Goal: Information Seeking & Learning: Learn about a topic

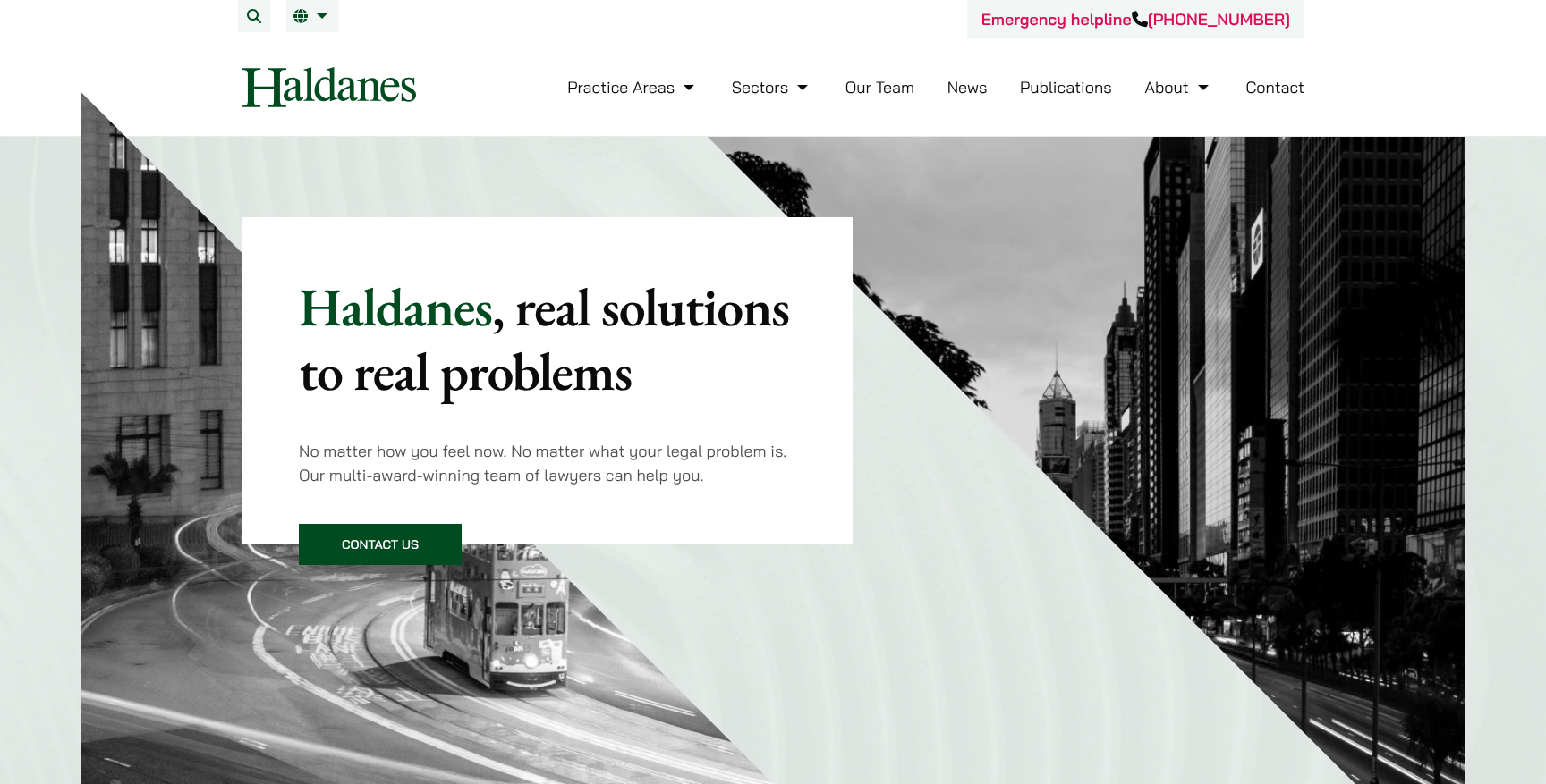
click at [883, 88] on link "Our Team" at bounding box center [880, 87] width 69 height 21
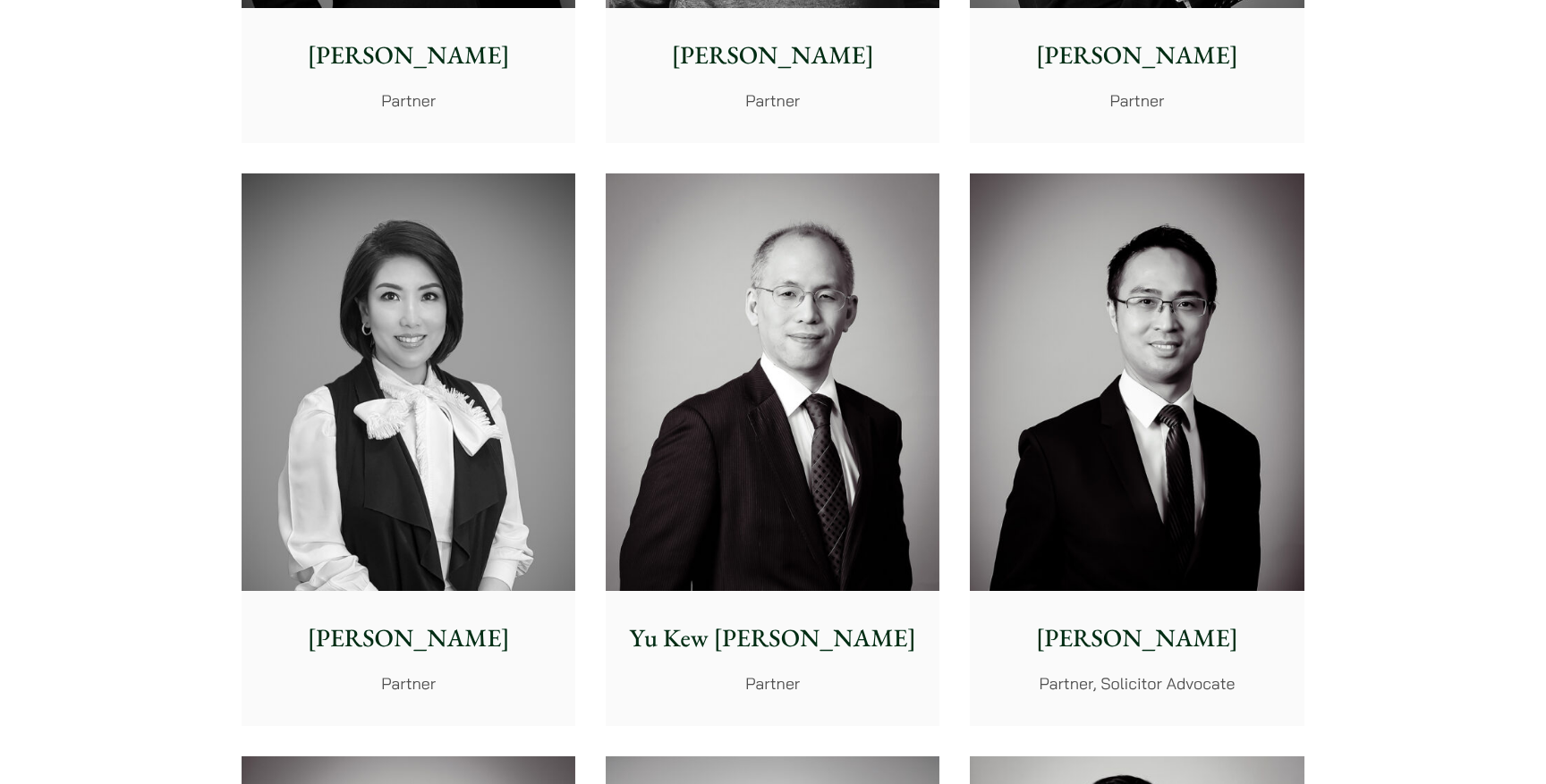
scroll to position [1511, 0]
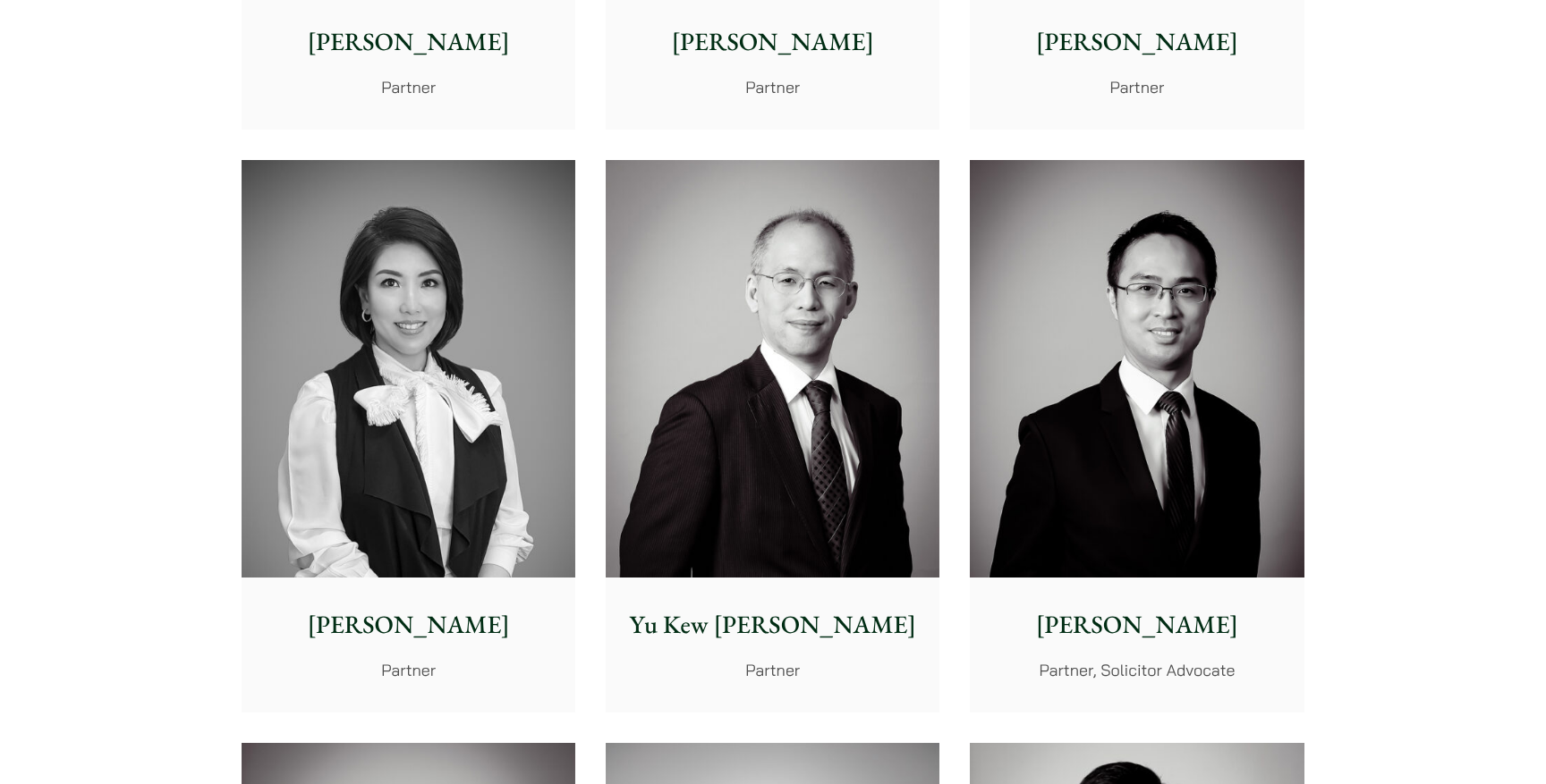
click at [440, 393] on img at bounding box center [408, 369] width 334 height 418
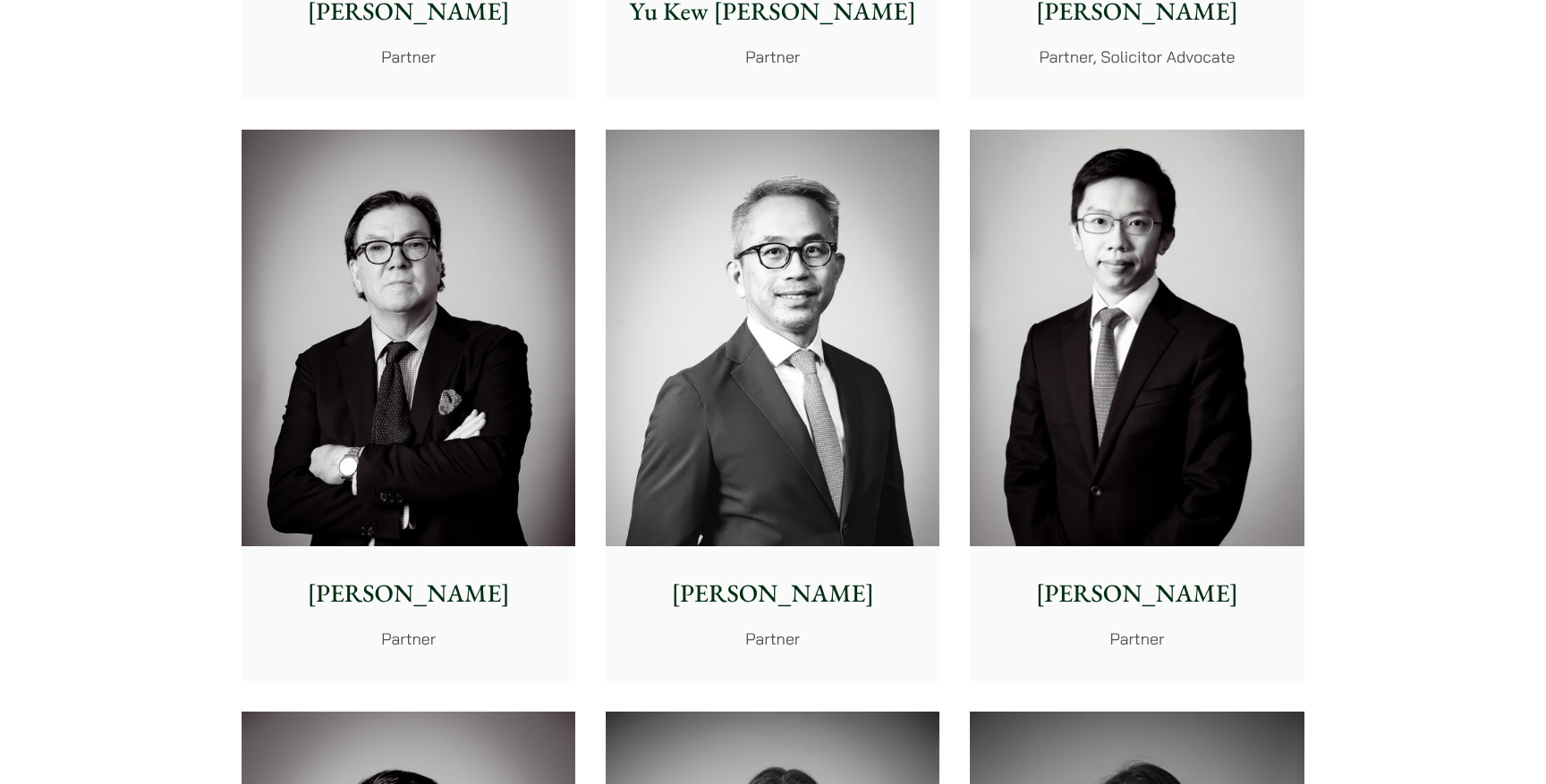
scroll to position [2128, 0]
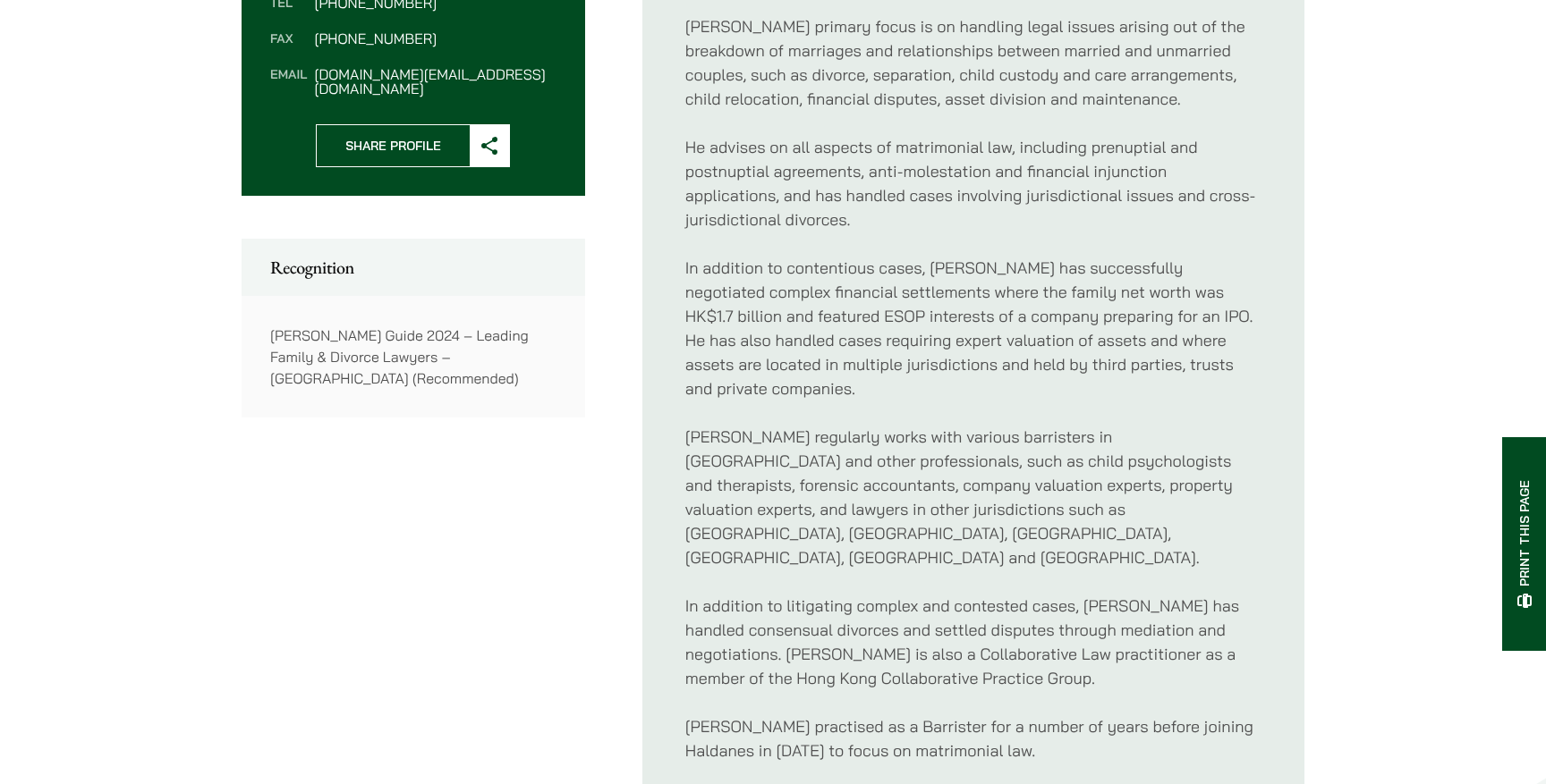
scroll to position [779, 0]
